Goal: Transaction & Acquisition: Purchase product/service

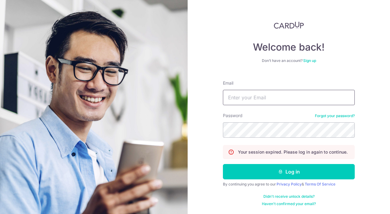
click at [265, 93] on input "Email" at bounding box center [289, 97] width 132 height 15
click at [0, 214] on com-1password-button at bounding box center [0, 214] width 0 height 0
type input "yassy.chan@thedailytumble.com"
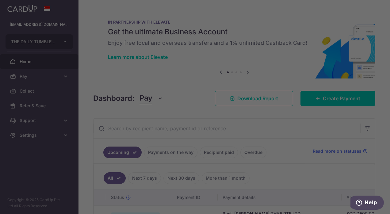
click at [320, 104] on div at bounding box center [197, 108] width 394 height 216
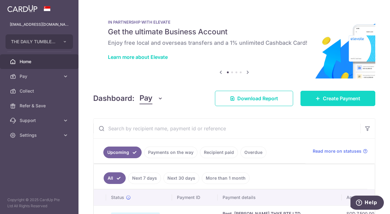
click at [322, 100] on link "Create Payment" at bounding box center [337, 98] width 75 height 15
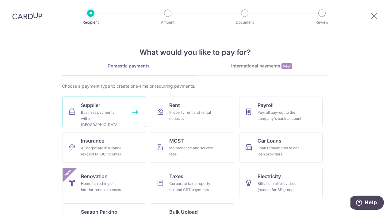
click at [102, 117] on div "Business payments within Singapore" at bounding box center [103, 118] width 44 height 18
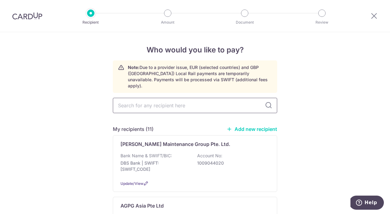
click at [170, 100] on input "text" at bounding box center [195, 105] width 164 height 15
type input "union"
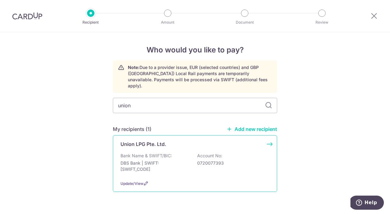
click at [154, 161] on p "DBS Bank | SWIFT: DBSSSGSGXXX" at bounding box center [154, 166] width 69 height 12
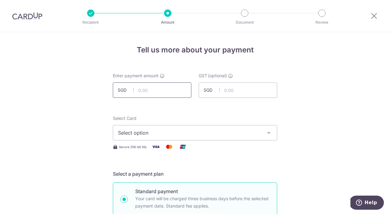
click at [149, 91] on input "text" at bounding box center [152, 89] width 78 height 15
type input "430.00"
type input "38.70"
click at [252, 132] on span "Select option" at bounding box center [189, 132] width 143 height 7
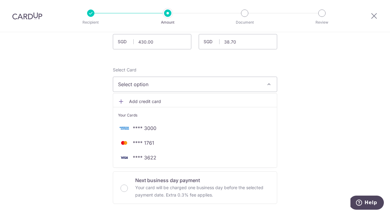
scroll to position [72, 0]
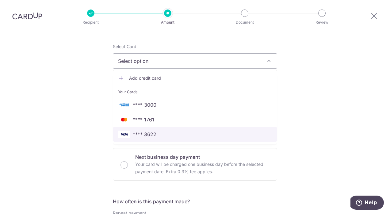
click at [186, 134] on span "**** 3622" at bounding box center [195, 134] width 154 height 7
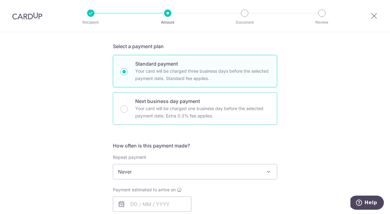
scroll to position [156, 0]
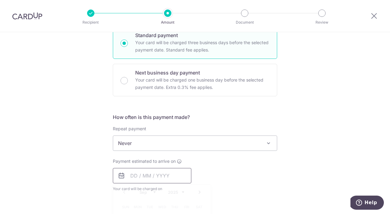
click at [183, 177] on input "text" at bounding box center [152, 175] width 78 height 15
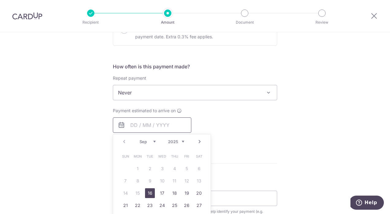
scroll to position [231, 0]
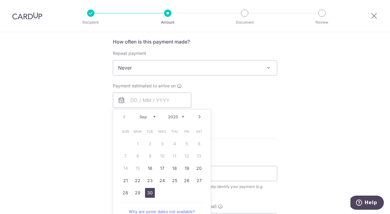
click at [153, 192] on link "30" at bounding box center [150, 193] width 10 height 10
type input "30/09/2025"
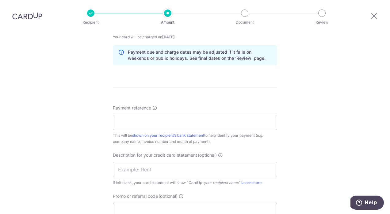
scroll to position [310, 0]
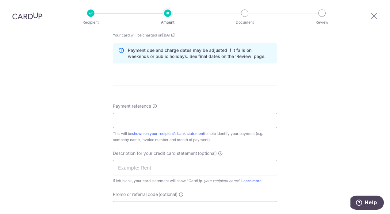
click at [177, 123] on input "Payment reference" at bounding box center [195, 120] width 164 height 15
paste input "ARI071834"
type input "ARI071834"
click at [175, 168] on input "text" at bounding box center [195, 167] width 164 height 15
type input "Union August"
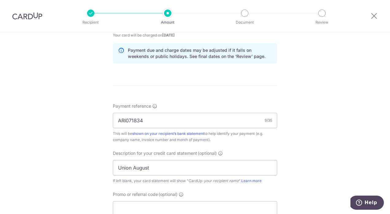
click at [245, 136] on div "This will be shown on your recipient’s bank statement to help identify your pay…" at bounding box center [195, 137] width 164 height 12
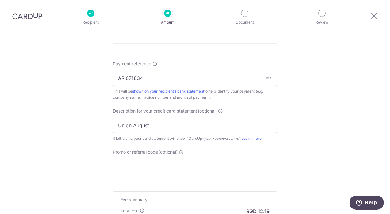
scroll to position [360, 0]
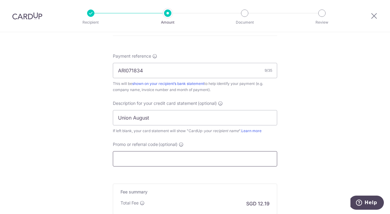
click at [174, 155] on input "Promo or referral code (optional)" at bounding box center [195, 158] width 164 height 15
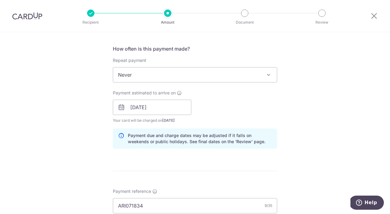
scroll to position [234, 0]
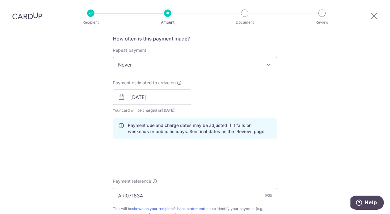
type input "YASMEEN179"
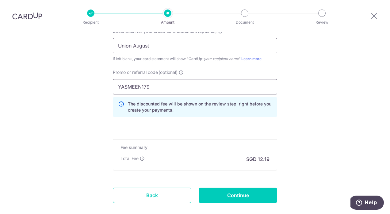
scroll to position [458, 0]
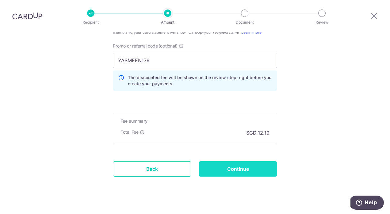
click at [227, 173] on input "Continue" at bounding box center [238, 168] width 78 height 15
type input "Create Schedule"
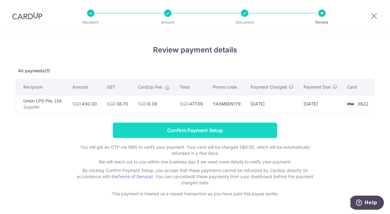
click at [183, 133] on input "Confirm Payment Setup" at bounding box center [195, 130] width 164 height 15
